Goal: Use online tool/utility: Utilize a website feature to perform a specific function

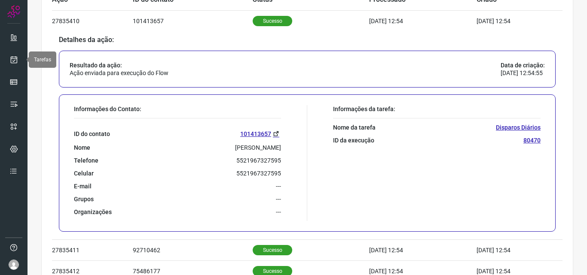
click at [16, 61] on icon at bounding box center [13, 59] width 9 height 9
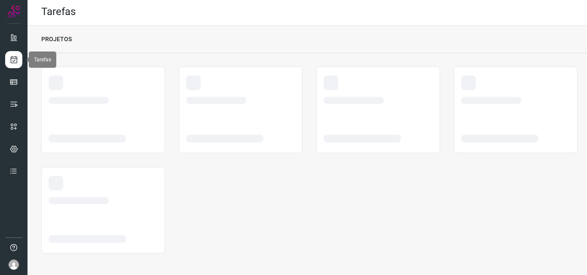
scroll to position [2, 0]
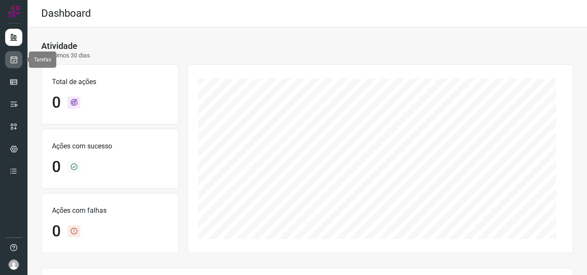
click at [12, 64] on link at bounding box center [13, 59] width 17 height 17
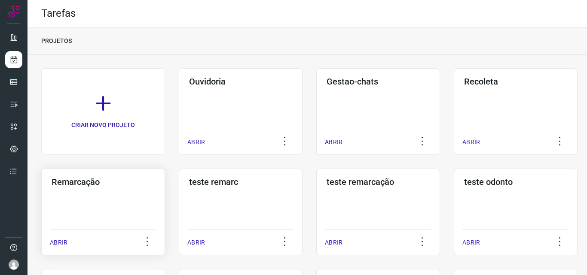
click at [179, 191] on div "Remarcação ABRIR" at bounding box center [241, 212] width 124 height 87
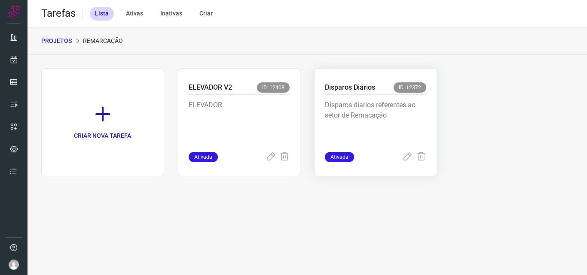
click at [400, 124] on p "Disparos diarios referentes ao setor de Remacação" at bounding box center [375, 121] width 101 height 43
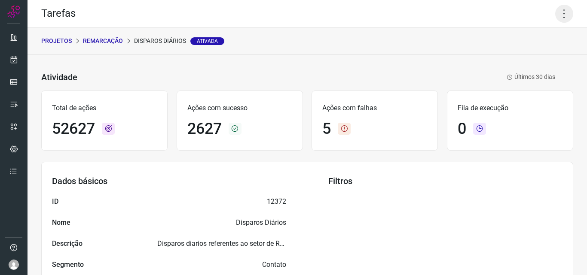
click at [559, 15] on icon at bounding box center [564, 14] width 18 height 18
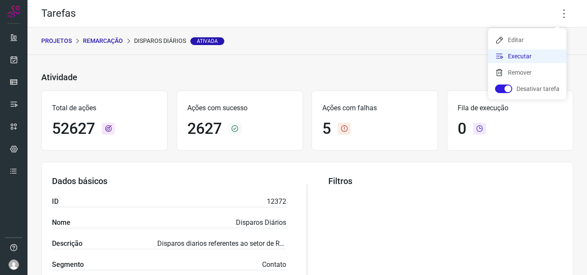
click at [541, 51] on li "Executar" at bounding box center [527, 56] width 78 height 14
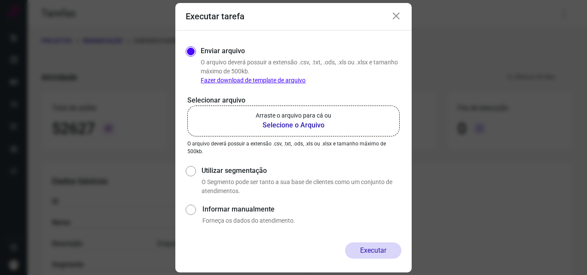
click at [292, 125] on b "Selecione o Arquivo" at bounding box center [294, 125] width 76 height 10
click at [0, 0] on input "Arraste o arquivo para cá ou Selecione o Arquivo" at bounding box center [0, 0] width 0 height 0
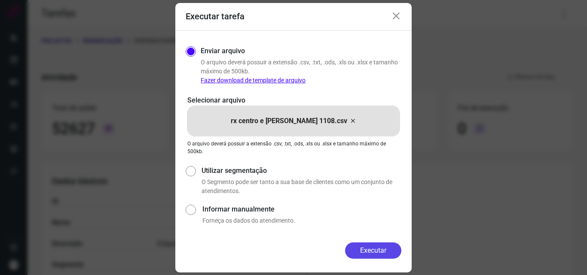
click at [364, 248] on button "Executar" at bounding box center [373, 251] width 56 height 16
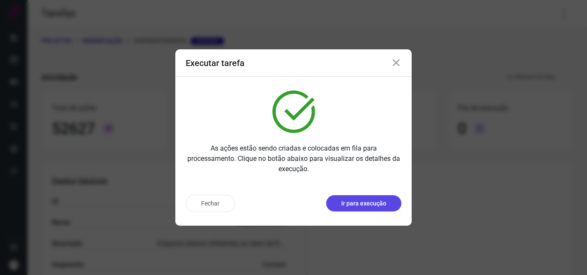
click at [373, 202] on p "Ir para execução" at bounding box center [363, 203] width 45 height 9
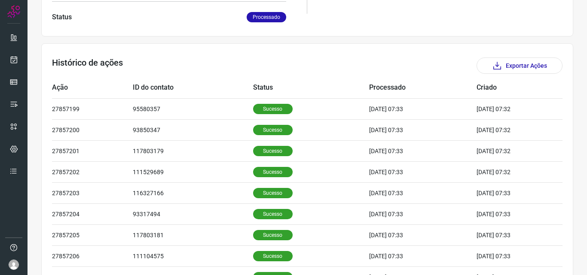
scroll to position [215, 0]
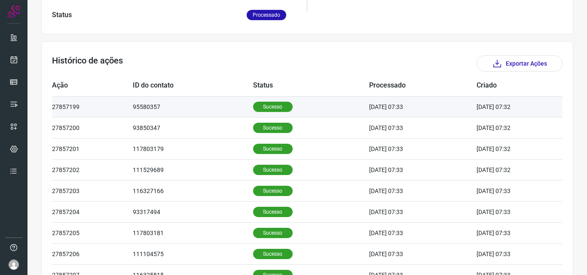
click at [260, 110] on p "Sucesso" at bounding box center [273, 107] width 40 height 10
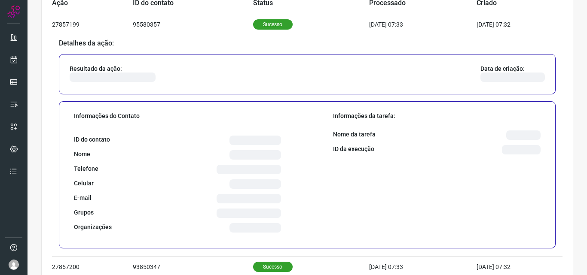
scroll to position [301, 0]
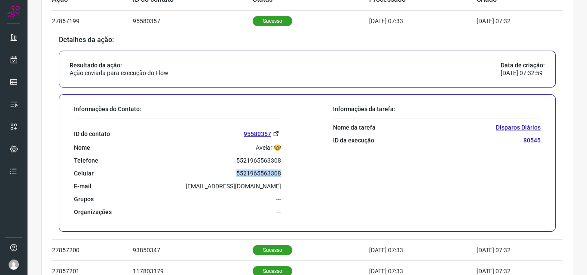
drag, startPoint x: 235, startPoint y: 174, endPoint x: 279, endPoint y: 176, distance: 44.3
click at [279, 176] on div "Informações do Contato: ID do contato 95580357 Nome Avelar 🤓 Telefone 552196556…" at bounding box center [189, 163] width 238 height 116
copy p "5521965563308"
